Goal: Register for event/course

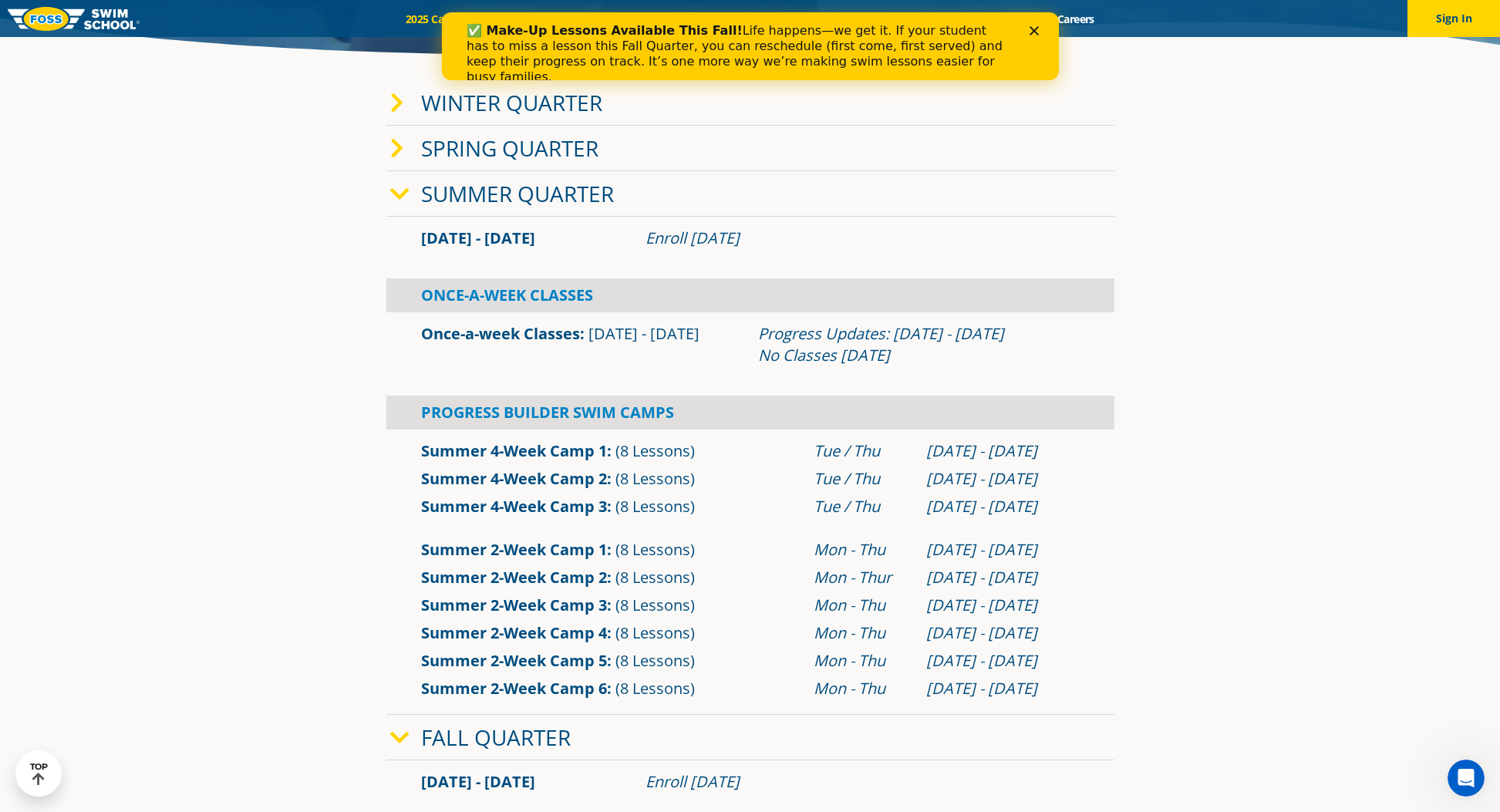
click at [394, 108] on icon at bounding box center [397, 103] width 14 height 21
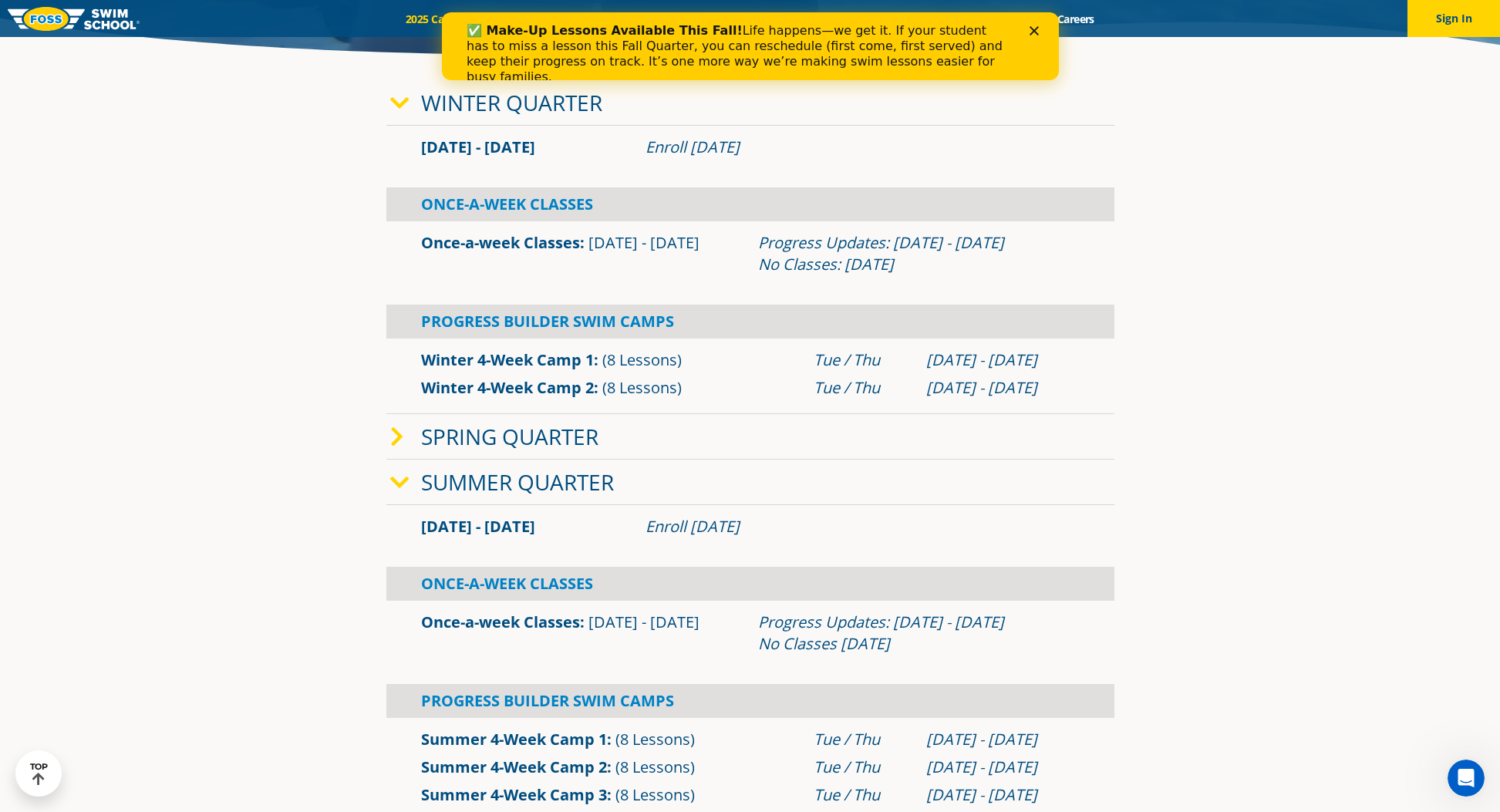
click at [396, 105] on icon at bounding box center [400, 103] width 20 height 21
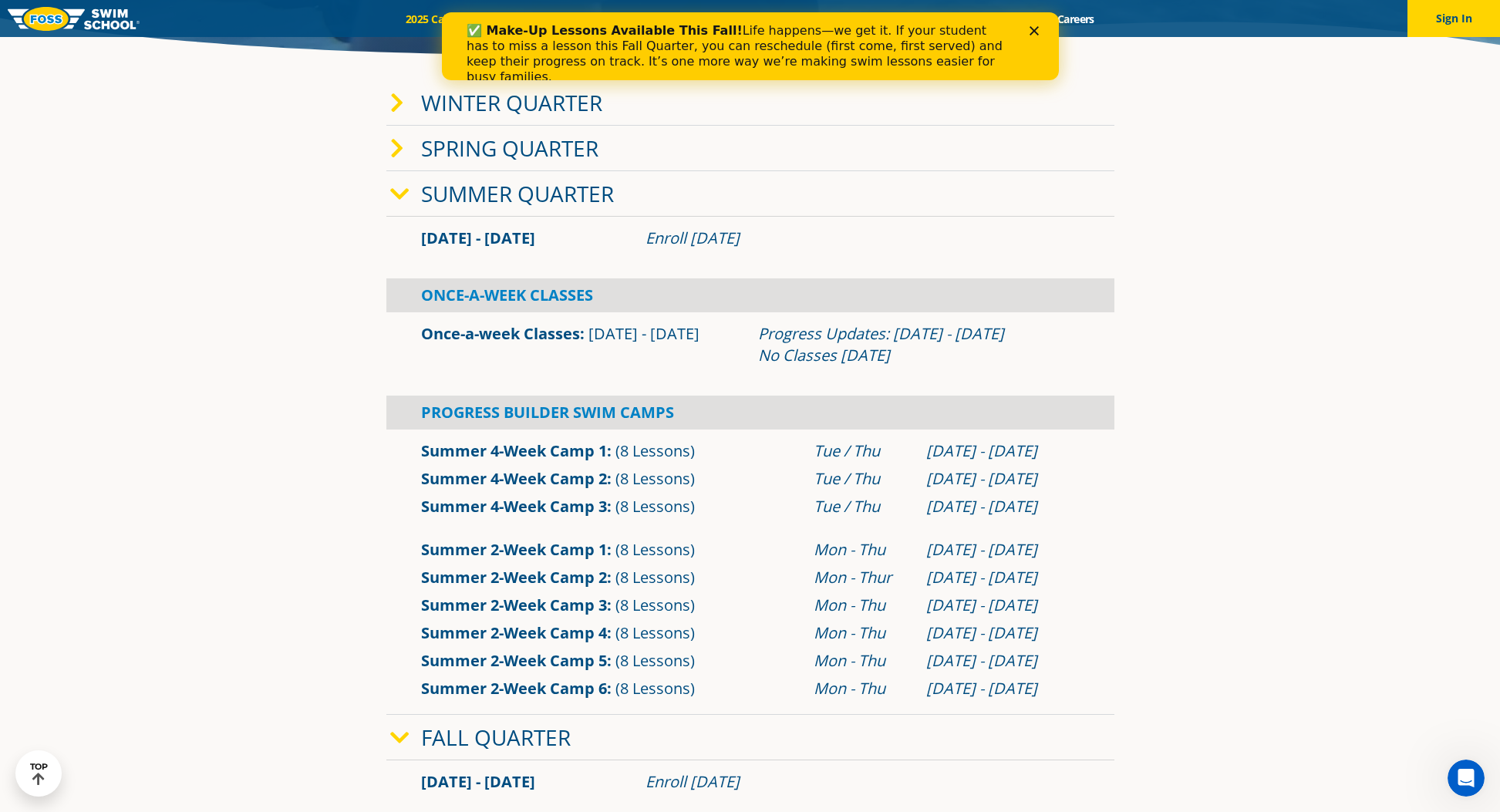
click at [402, 188] on icon at bounding box center [400, 194] width 20 height 21
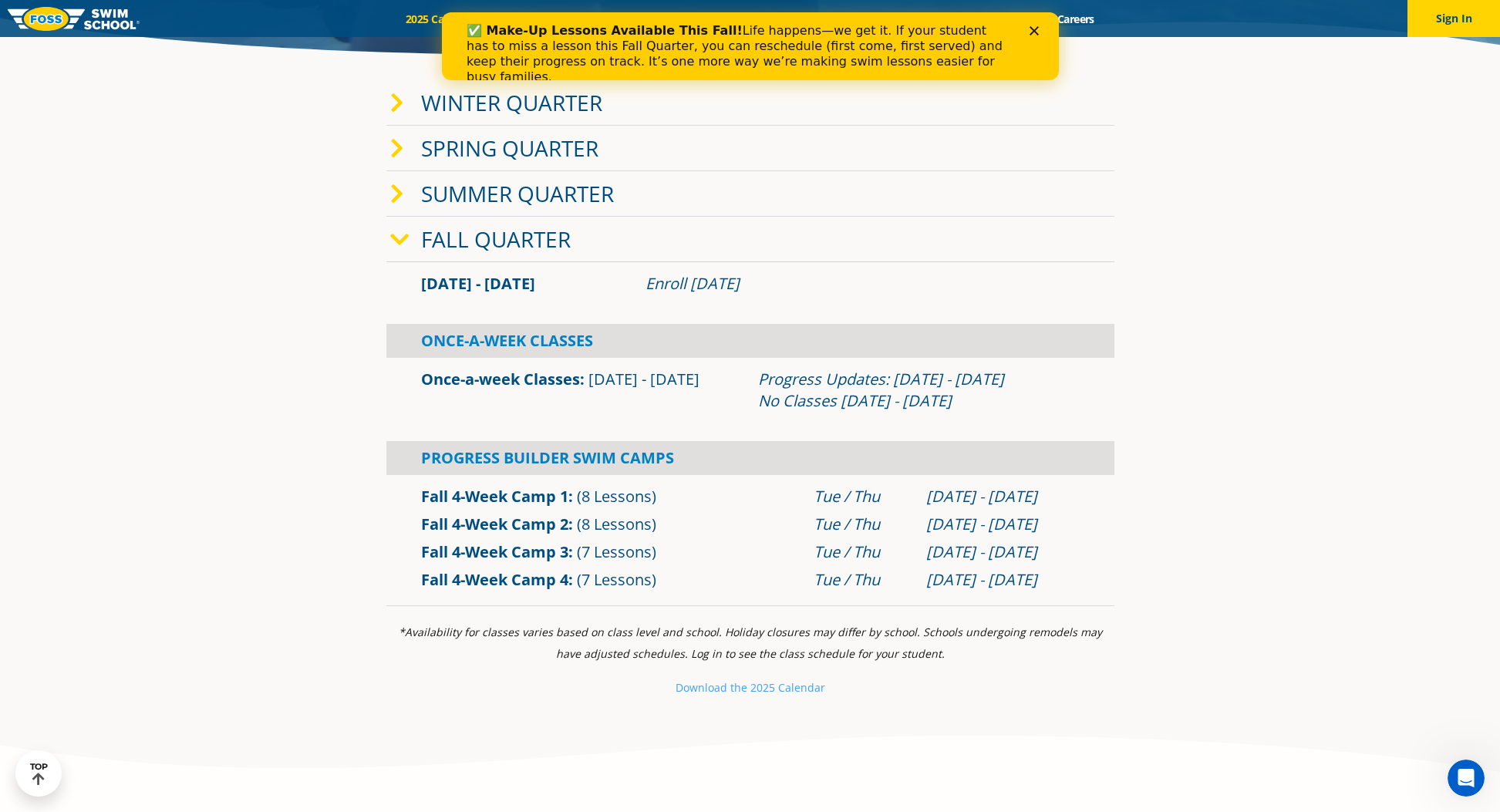
click at [543, 378] on link "Once-a-week Classes" at bounding box center [500, 379] width 159 height 21
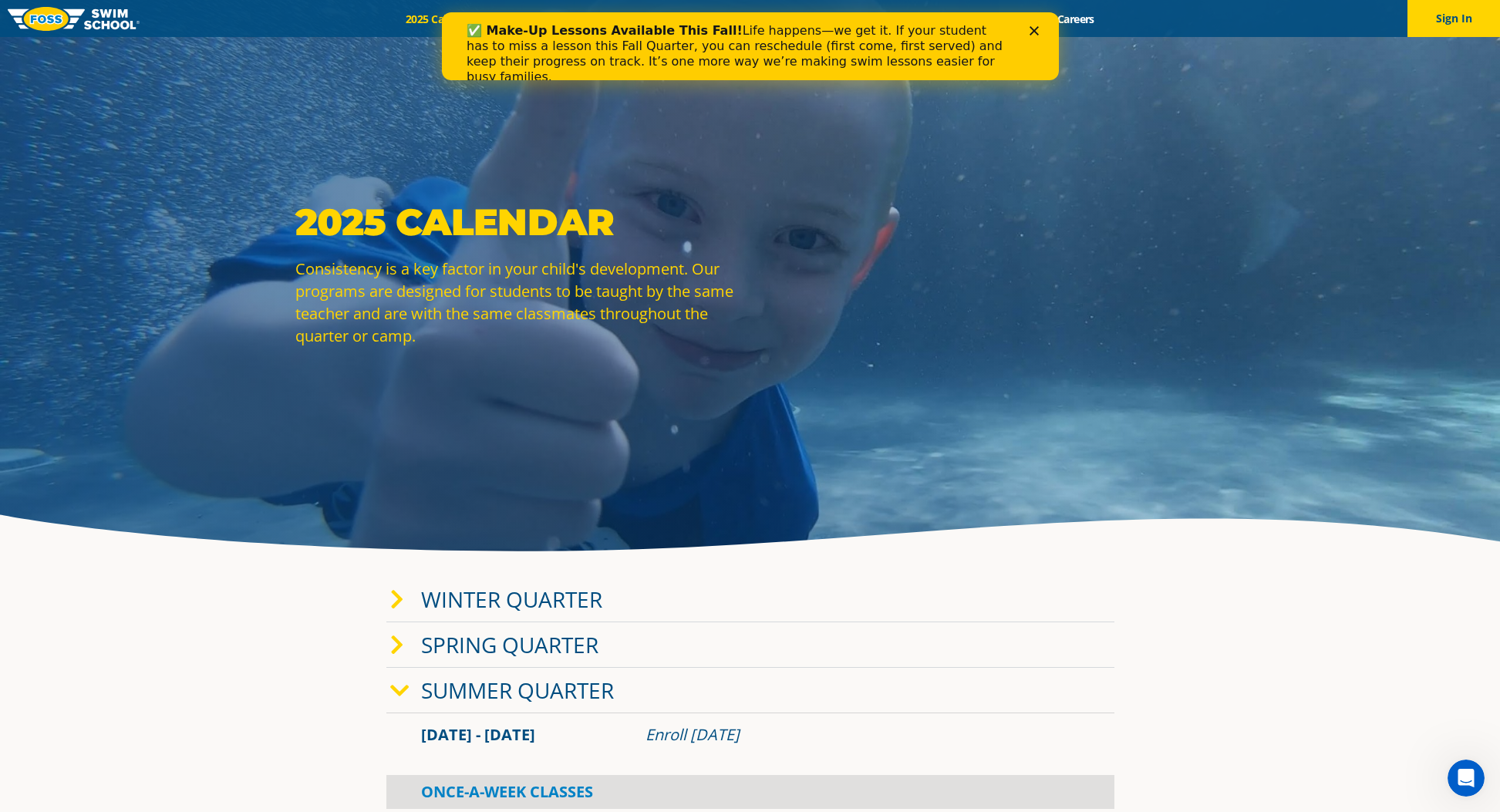
click at [1036, 29] on polygon "Close" at bounding box center [1033, 30] width 9 height 9
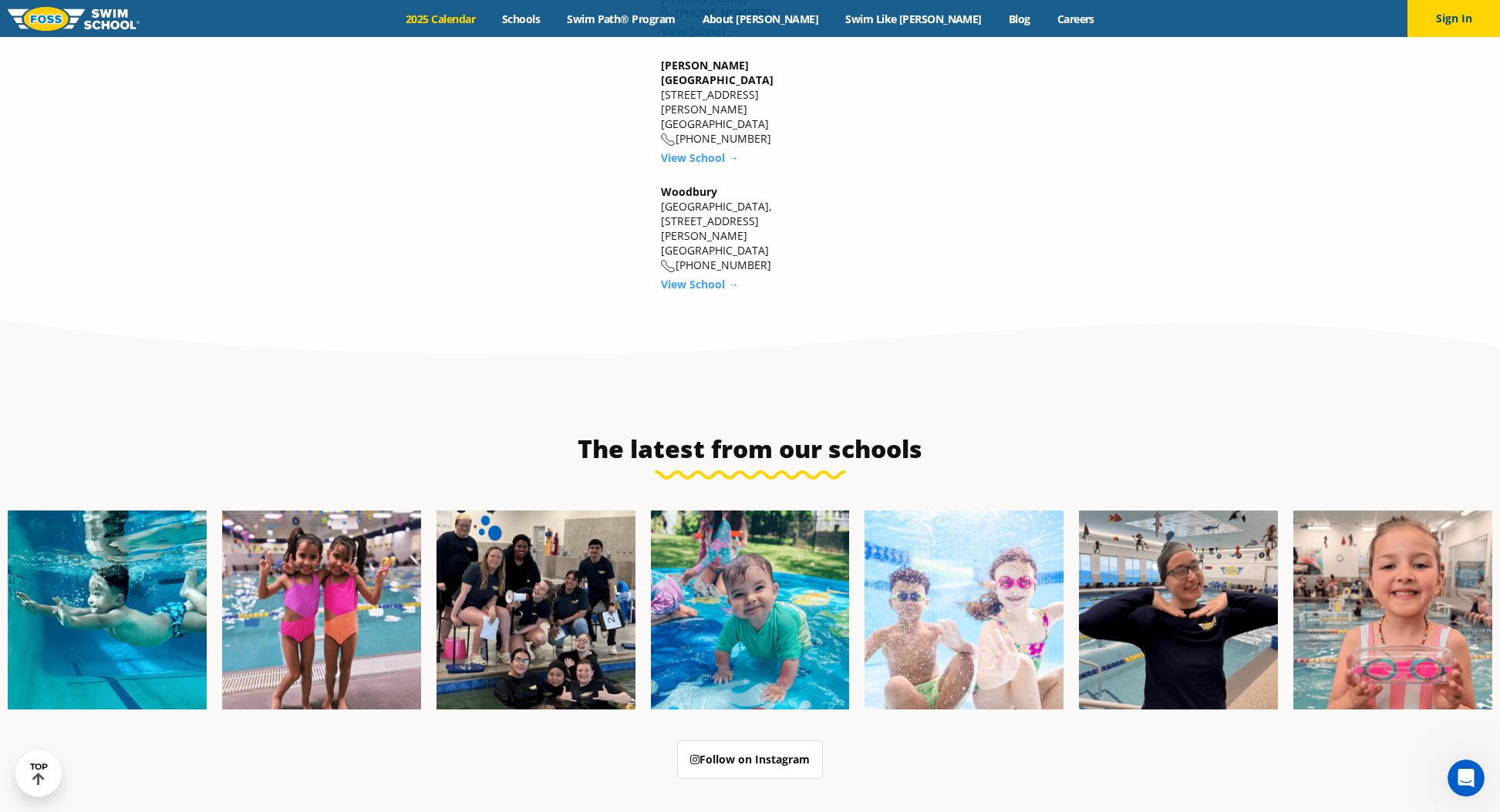
scroll to position [3133, 0]
